Goal: Register for event/course

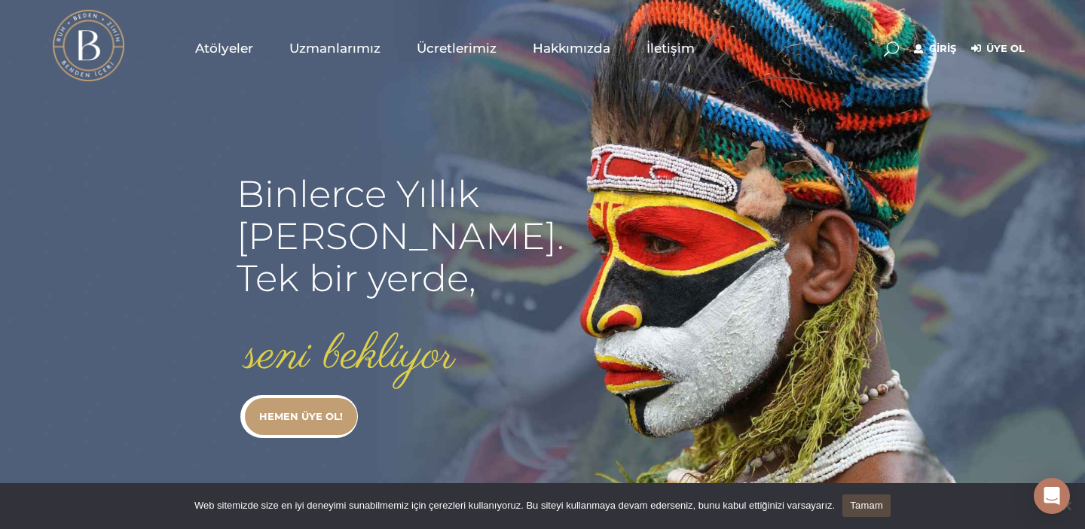
click at [936, 50] on link "Giriş" at bounding box center [935, 49] width 42 height 18
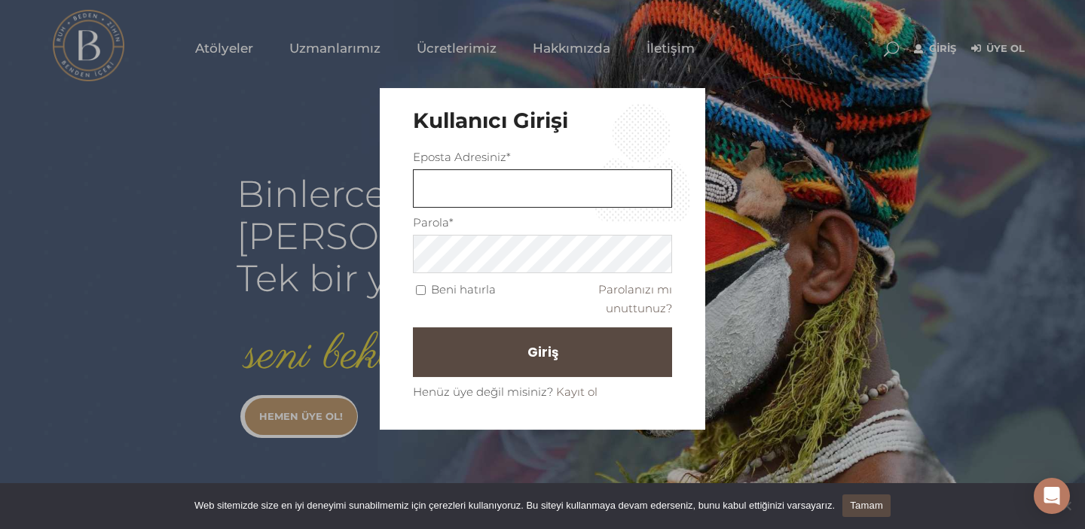
type input "meltemozturk03@gmail.com"
click at [542, 352] on button "Giriş" at bounding box center [542, 353] width 259 height 50
click at [877, 507] on link "Tamam" at bounding box center [866, 506] width 48 height 23
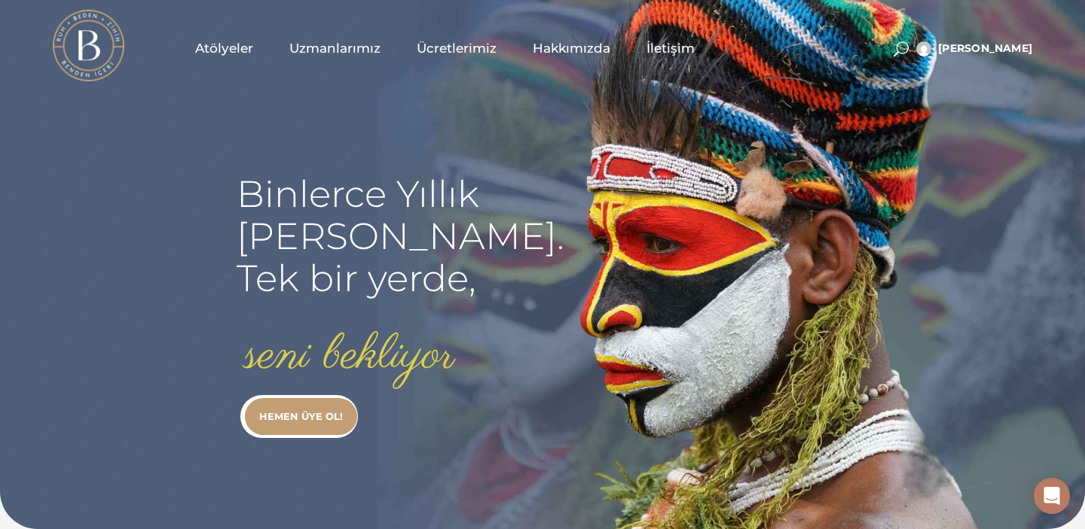
click at [454, 54] on span "Ücretlerimiz" at bounding box center [456, 48] width 80 height 17
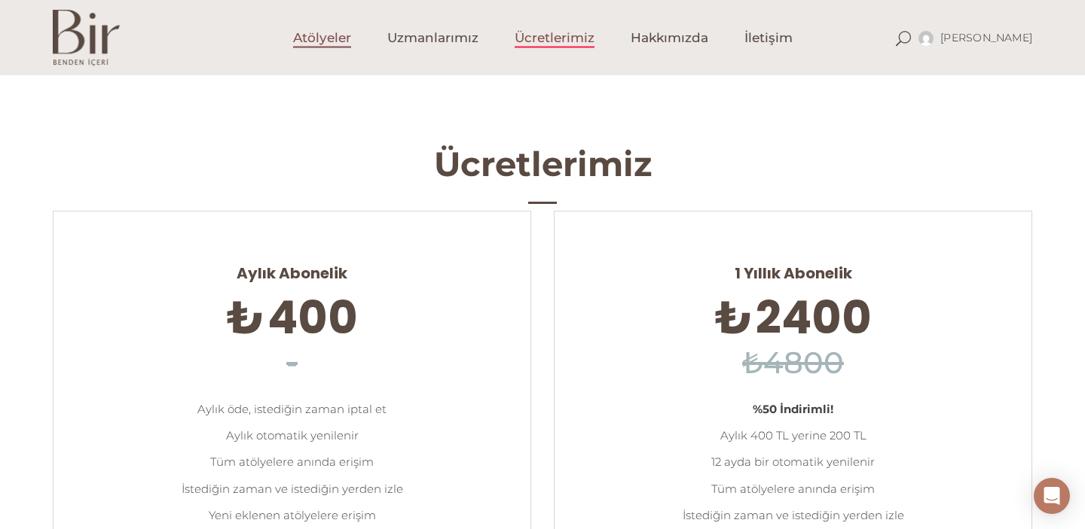
click at [346, 40] on span "Atölyeler" at bounding box center [322, 37] width 58 height 17
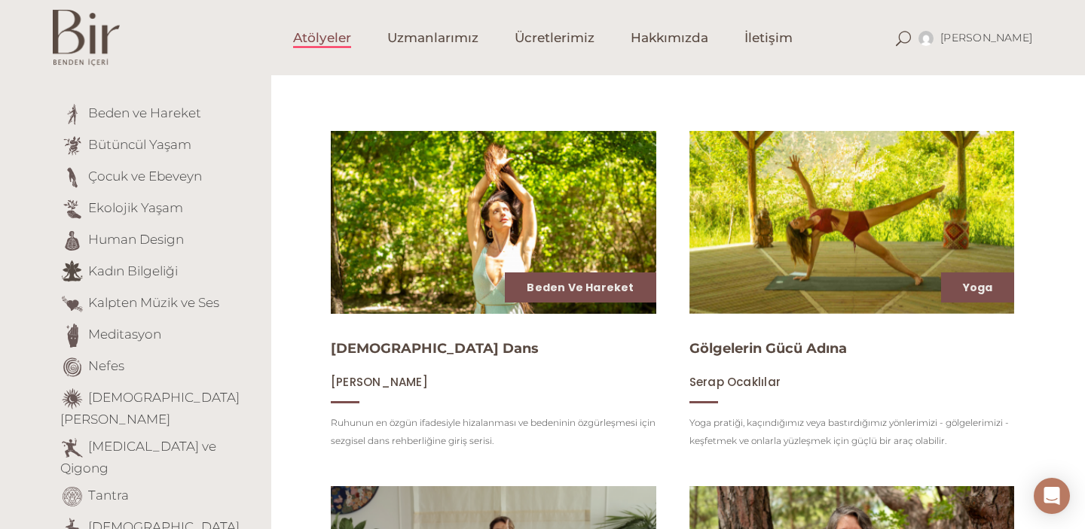
scroll to position [156, 0]
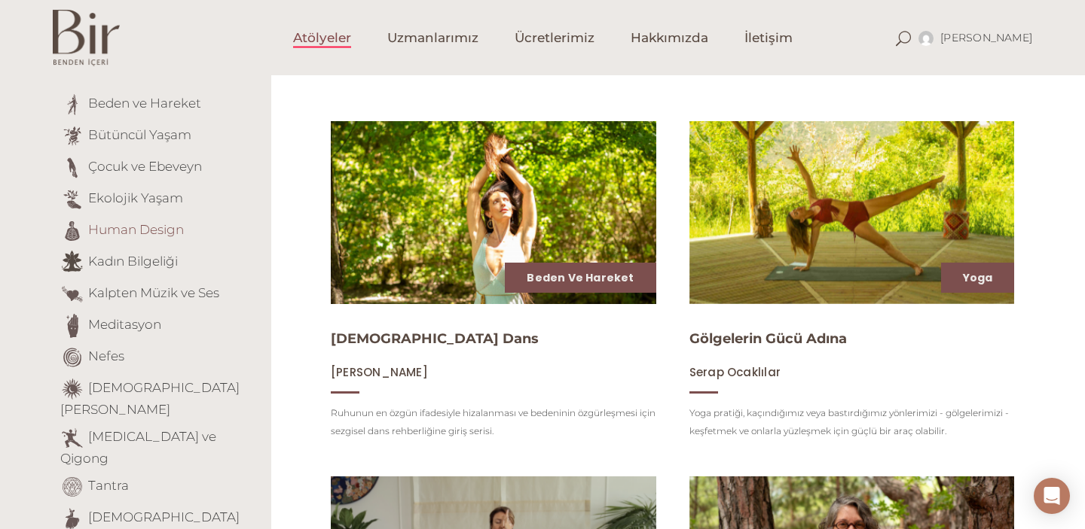
click at [143, 230] on link "Human Design" at bounding box center [136, 229] width 96 height 15
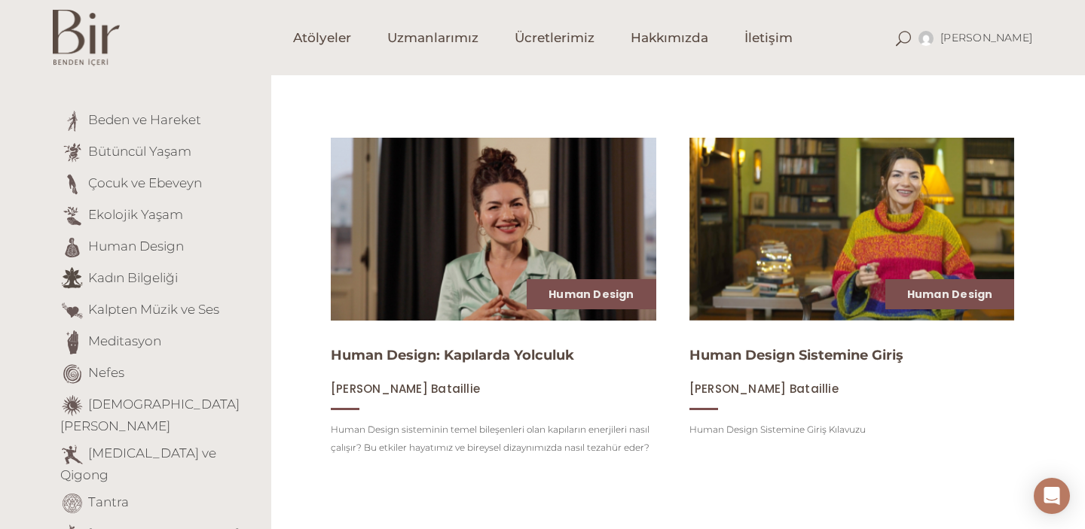
scroll to position [160, 0]
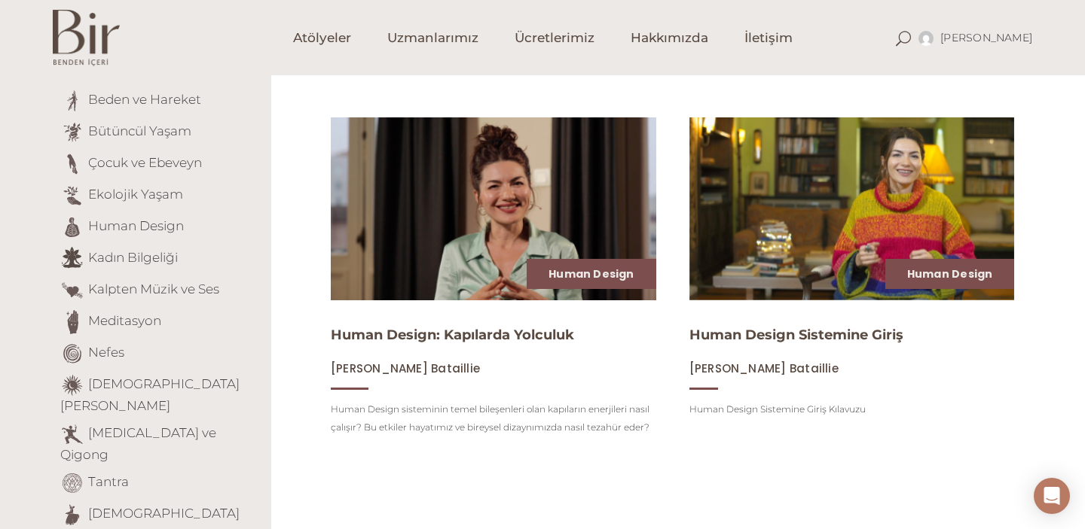
click at [465, 321] on div "Human Design: Kapılarda Yolculuk [PERSON_NAME] Bataillie Human Design sistemini…" at bounding box center [493, 378] width 325 height 118
click at [469, 340] on link "Human Design: Kapılarda Yolculuk" at bounding box center [452, 335] width 243 height 17
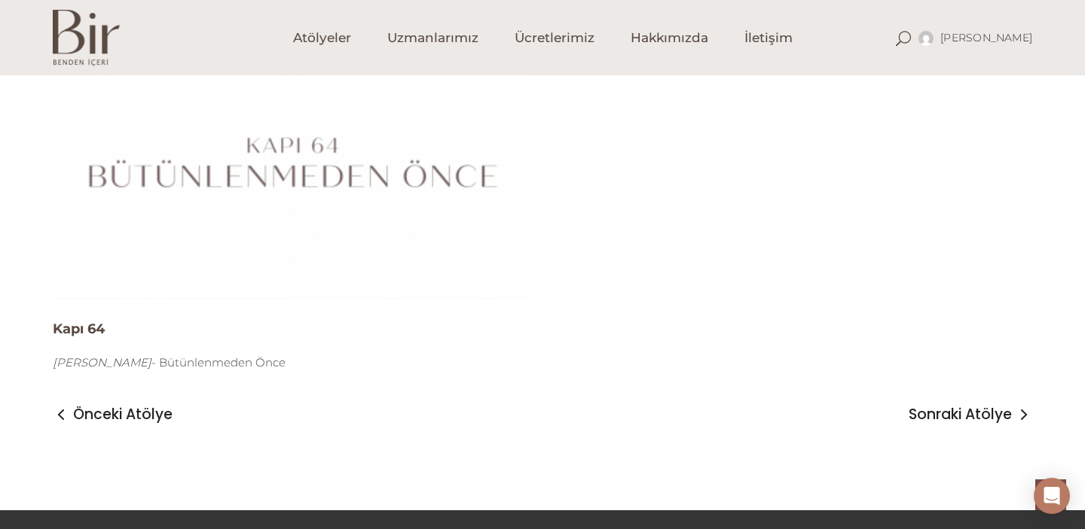
scroll to position [12594, 0]
